Goal: Register for event/course

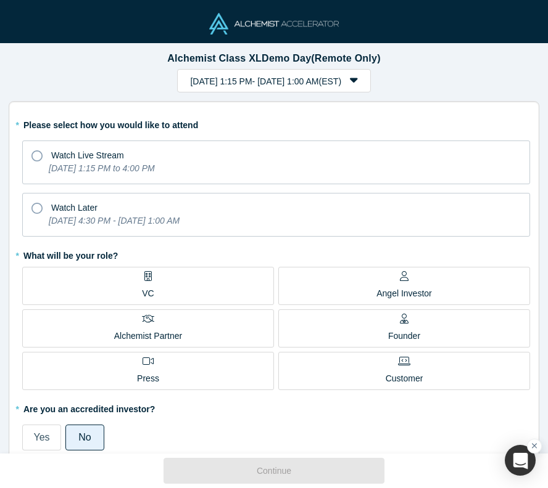
click at [35, 203] on icon at bounding box center [36, 208] width 11 height 11
click at [0, 0] on input "Watch Later [DATE] 4:30 PM - [DATE] 1:00 AM" at bounding box center [0, 0] width 0 height 0
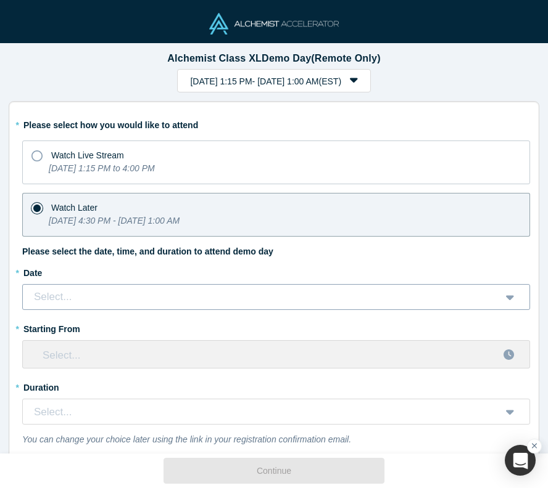
click at [99, 292] on div "Select..." at bounding box center [262, 297] width 459 height 16
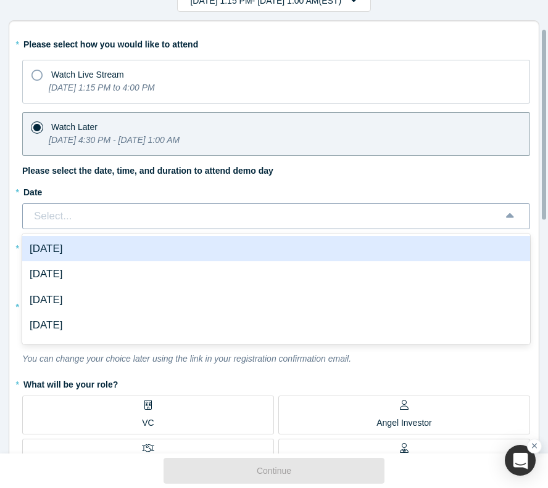
scroll to position [62, 0]
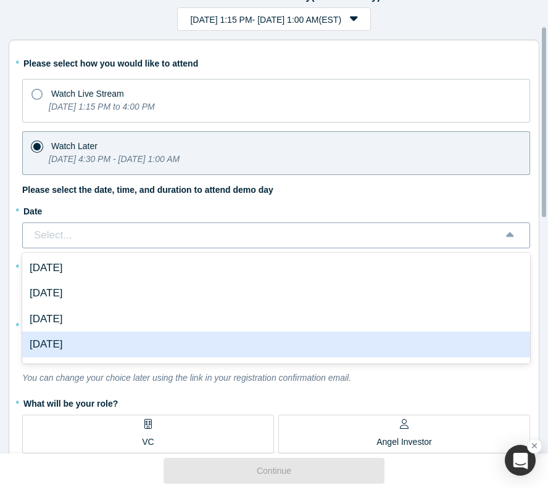
click at [98, 337] on div "[DATE]" at bounding box center [276, 345] width 508 height 26
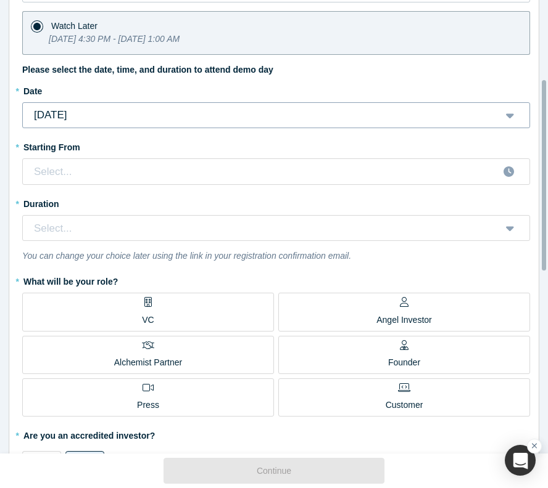
scroll to position [185, 0]
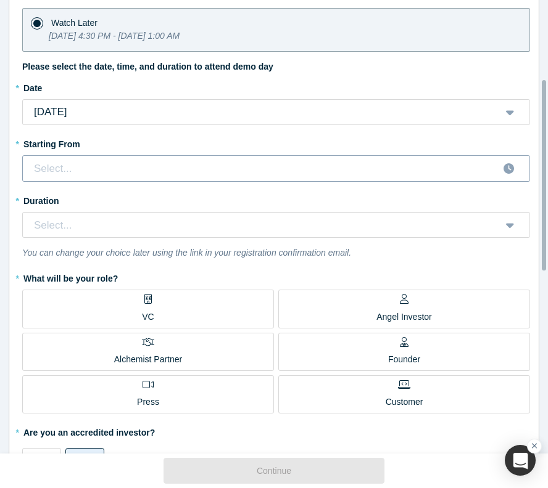
click at [87, 166] on div at bounding box center [261, 169] width 456 height 18
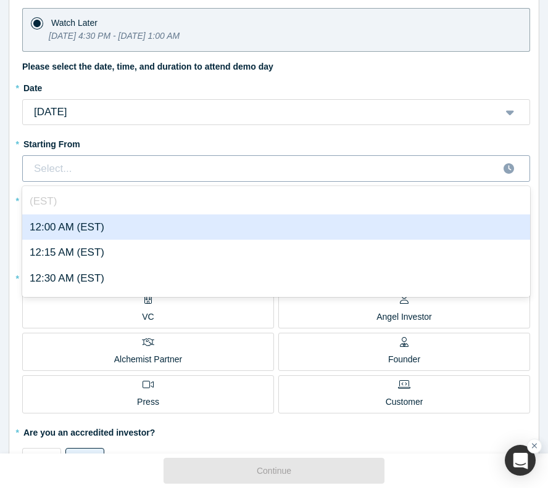
click at [95, 224] on div "12:00 AM (EST)" at bounding box center [276, 228] width 508 height 26
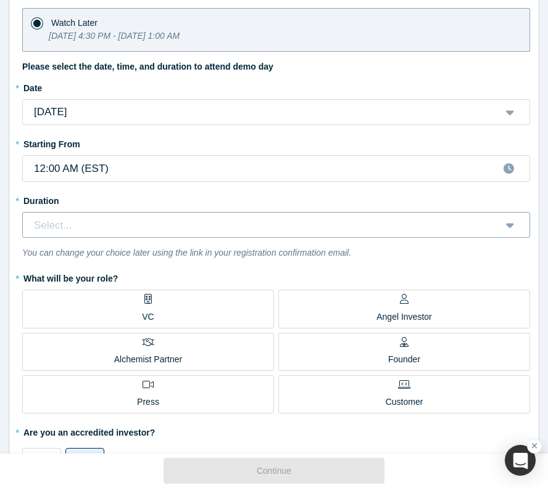
click at [107, 228] on div "Select..." at bounding box center [262, 226] width 459 height 16
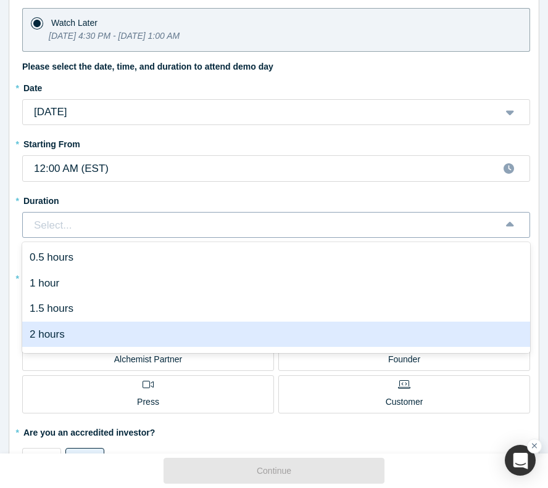
click at [96, 326] on div "2 hours" at bounding box center [276, 335] width 508 height 26
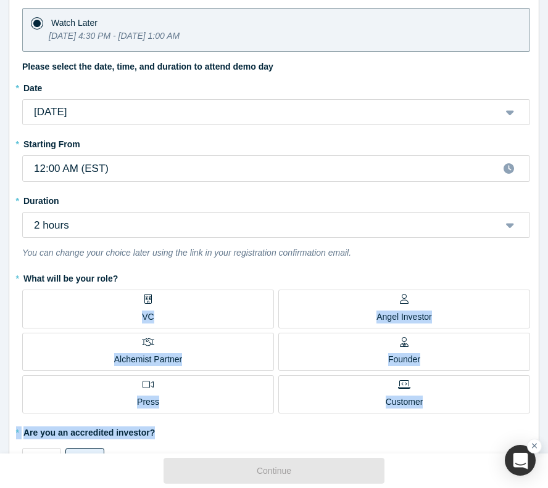
drag, startPoint x: 150, startPoint y: 300, endPoint x: 440, endPoint y: 427, distance: 316.4
click at [440, 427] on div "* Please select how you would like to attend Watch Live Stream [DATE] 1:15 PM t…" at bounding box center [276, 232] width 508 height 605
click at [406, 297] on div "Angel Investor" at bounding box center [403, 308] width 55 height 29
click at [0, 0] on input "Angel Investor" at bounding box center [0, 0] width 0 height 0
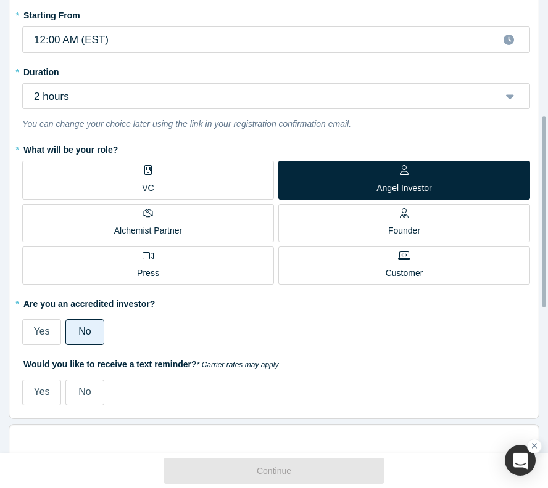
scroll to position [370, 0]
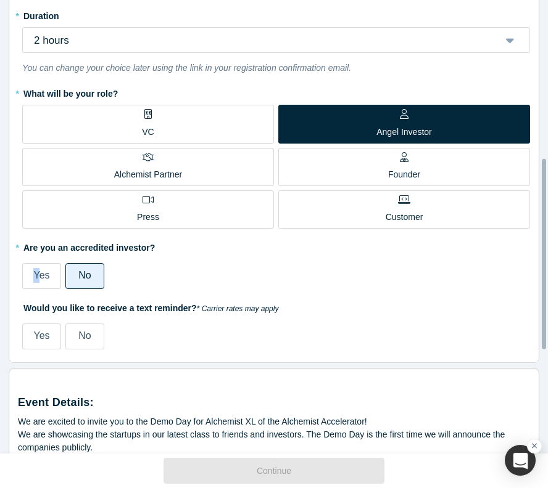
click at [37, 271] on span "Yes" at bounding box center [41, 275] width 16 height 10
click at [80, 331] on span "No" at bounding box center [84, 336] width 12 height 10
click at [0, 0] on input "No" at bounding box center [0, 0] width 0 height 0
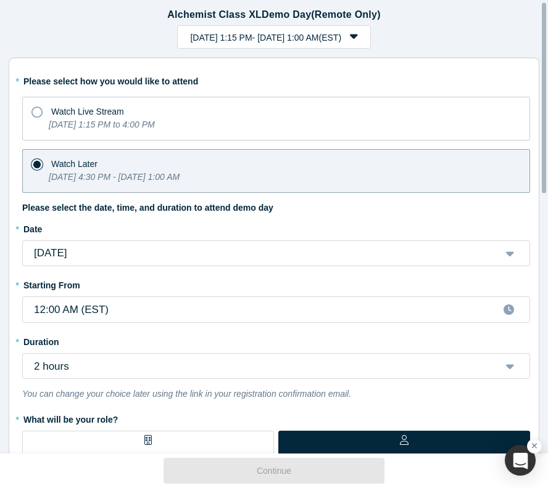
scroll to position [0, 0]
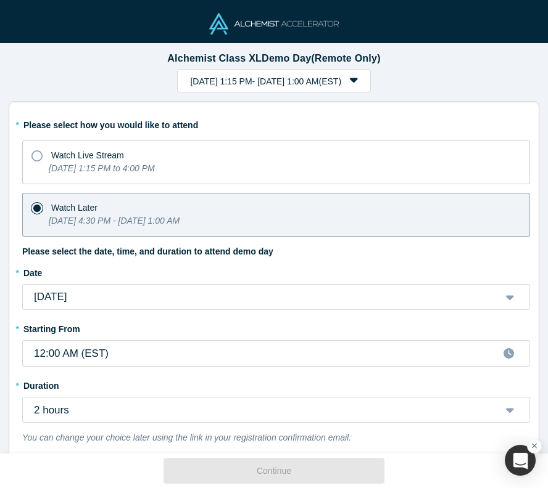
click at [335, 86] on button "[DATE] 1:15 PM - [DATE] 1:00 AM ( EST )" at bounding box center [273, 80] width 193 height 23
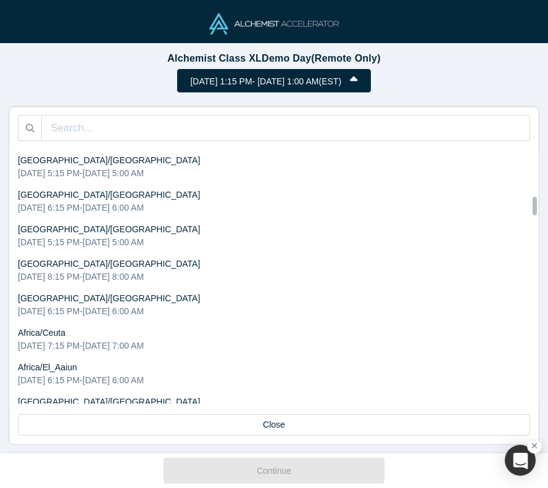
scroll to position [3557, 0]
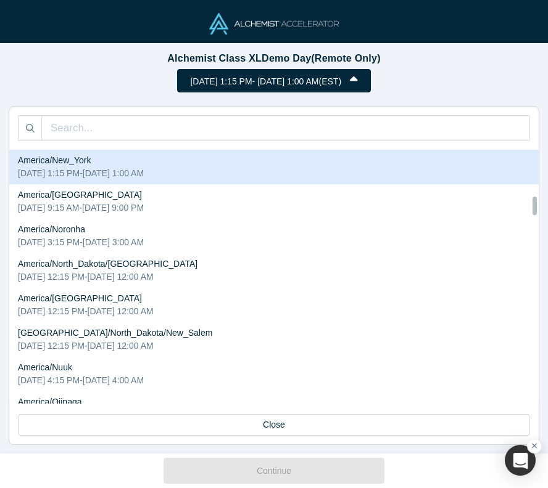
click at [335, 86] on button "[DATE] 1:15 PM - [DATE] 1:00 AM ( EST )" at bounding box center [273, 80] width 193 height 23
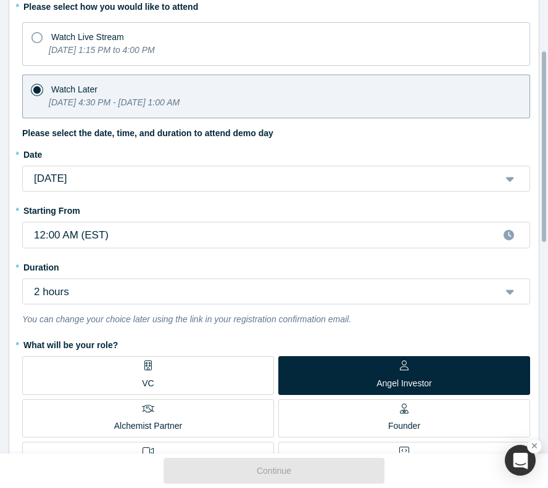
scroll to position [0, 0]
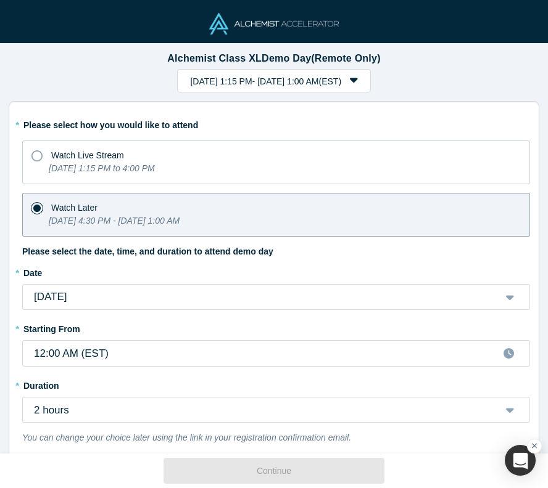
click at [125, 163] on icon "[DATE] 1:15 PM to 4:00 PM" at bounding box center [102, 168] width 106 height 10
click at [0, 0] on input "Watch Live Stream [DATE] 1:15 PM to 4:00 PM" at bounding box center [0, 0] width 0 height 0
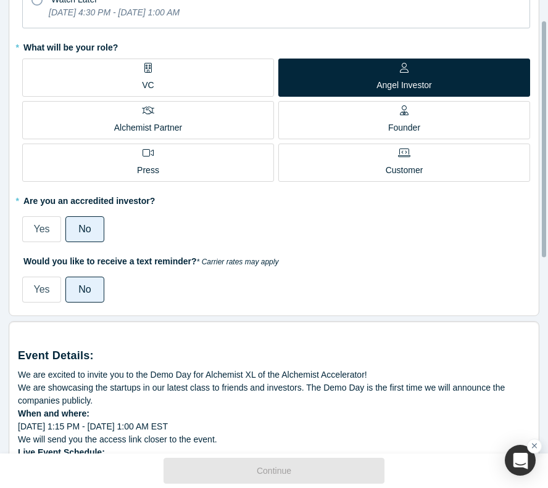
scroll to position [405, 0]
